Goal: Task Accomplishment & Management: Manage account settings

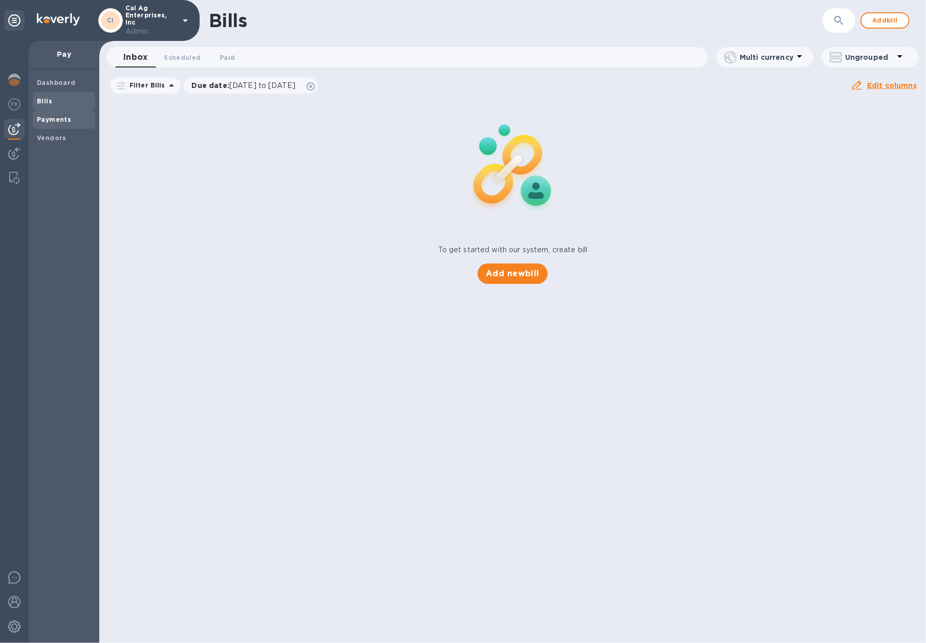
click at [42, 123] on span "Payments" at bounding box center [54, 120] width 34 height 10
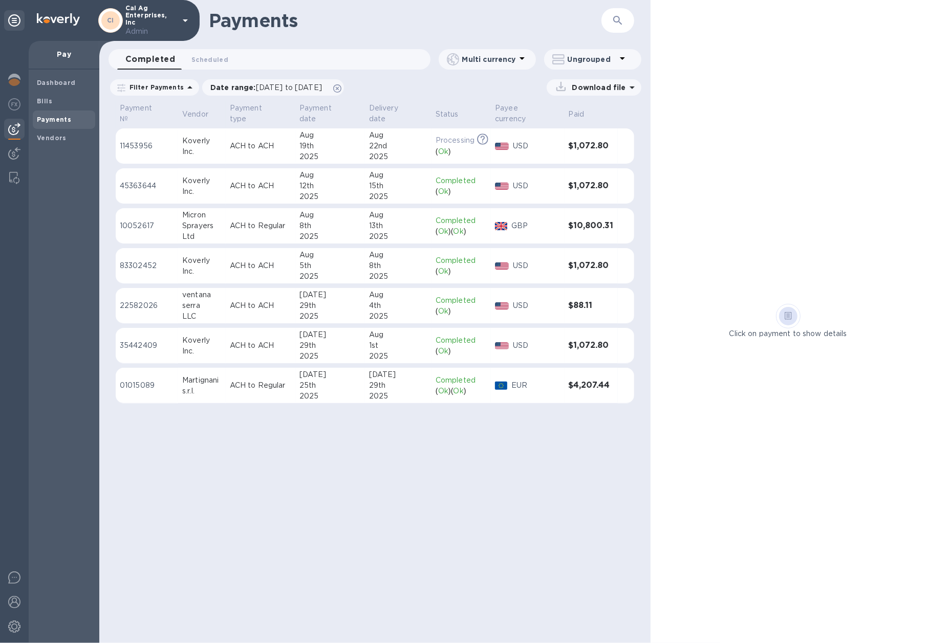
click at [330, 224] on div "8th" at bounding box center [329, 226] width 61 height 11
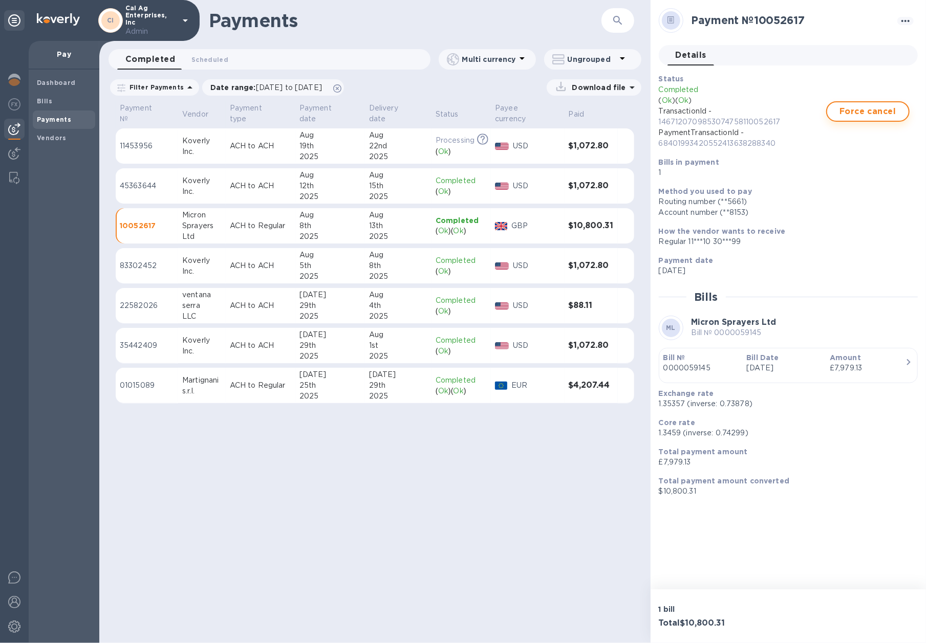
click at [852, 113] on span "Force cancel" at bounding box center [867, 111] width 65 height 12
